Goal: Task Accomplishment & Management: Use online tool/utility

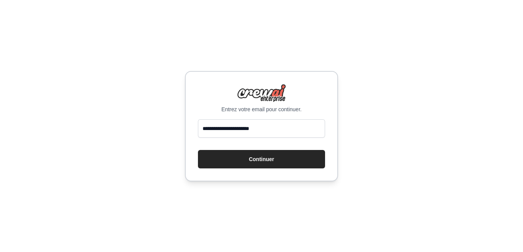
type input "**********"
click at [243, 157] on button "Continuer" at bounding box center [261, 159] width 127 height 18
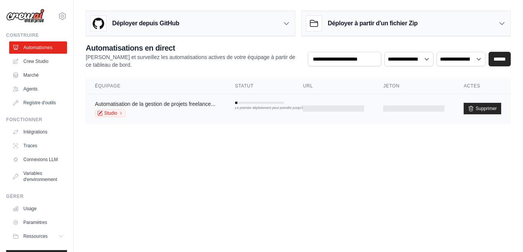
click at [169, 106] on font "Automatisation de la gestion de projets freelance..." at bounding box center [155, 104] width 120 height 6
click at [169, 105] on font "Automatisation de la gestion de projets freelance..." at bounding box center [155, 104] width 120 height 6
click at [109, 116] on link "Studio" at bounding box center [110, 113] width 31 height 8
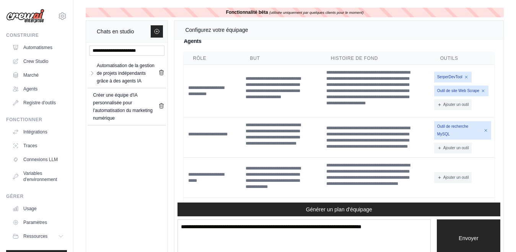
scroll to position [1702, 0]
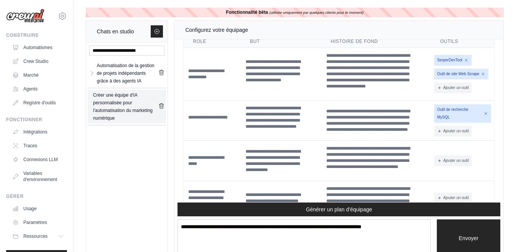
click at [121, 116] on div "Créer une équipe d'IA personnalisée pour l'automatisation du marketing numérique" at bounding box center [125, 106] width 65 height 31
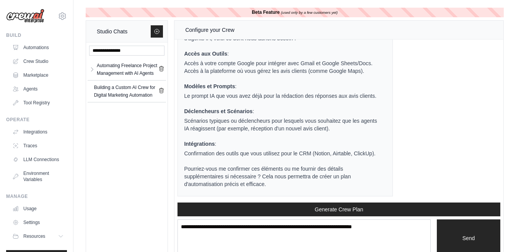
scroll to position [1295, 0]
click at [39, 62] on link "Crew Studio" at bounding box center [39, 61] width 58 height 12
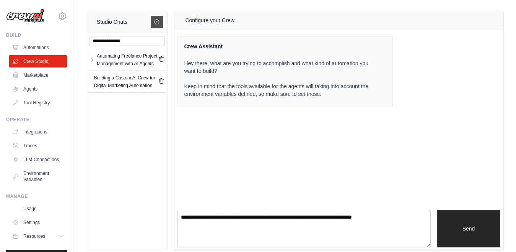
click at [155, 27] on link at bounding box center [157, 22] width 12 height 12
